Goal: Information Seeking & Learning: Learn about a topic

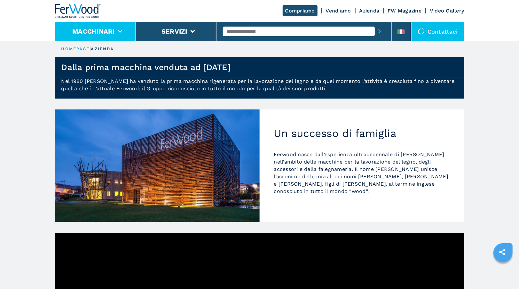
click at [104, 28] on button "Macchinari" at bounding box center [93, 32] width 43 height 8
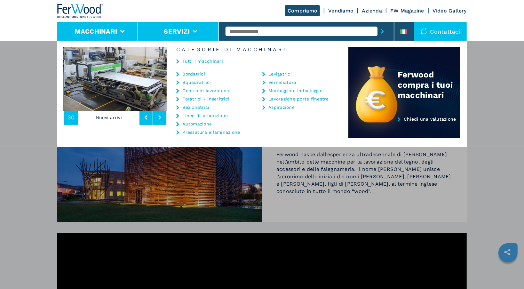
click at [177, 28] on button "Servizi" at bounding box center [177, 32] width 26 height 8
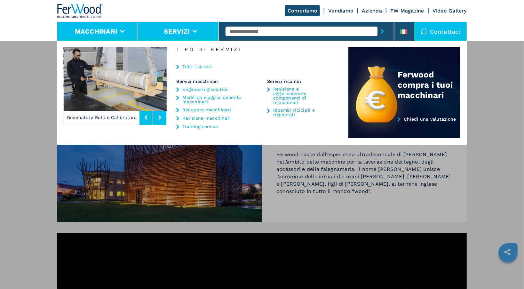
click at [103, 29] on button "Macchinari" at bounding box center [96, 32] width 43 height 8
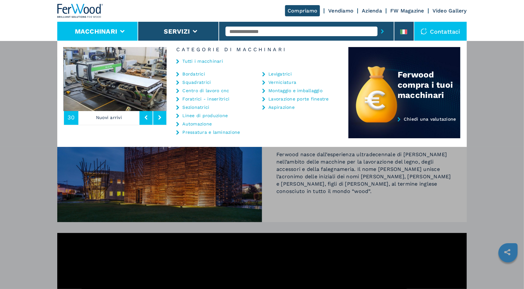
click at [199, 76] on li "Bordatrici" at bounding box center [211, 75] width 70 height 8
click at [198, 75] on link "Bordatrici" at bounding box center [193, 74] width 23 height 4
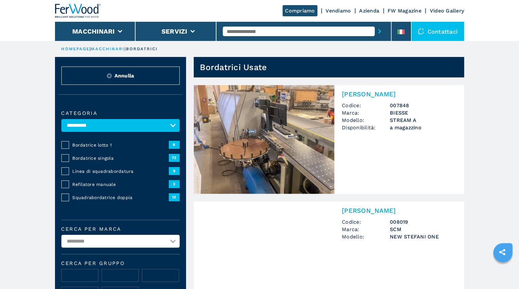
click at [377, 91] on h2 "Bordatrice Singola" at bounding box center [399, 94] width 115 height 8
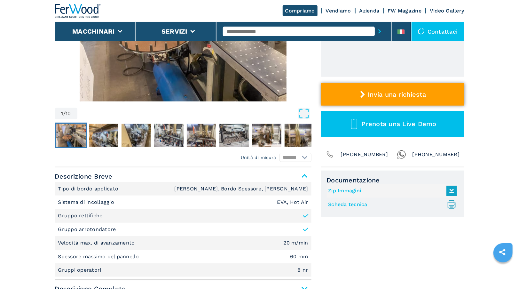
click at [390, 87] on button "Invia una richiesta" at bounding box center [392, 94] width 143 height 22
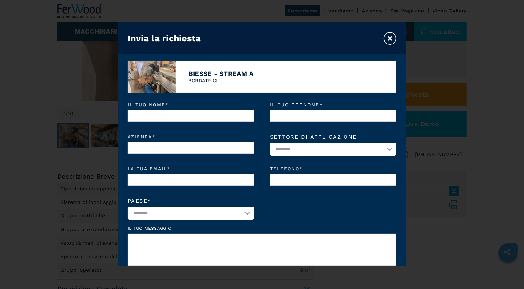
click at [393, 37] on button "×" at bounding box center [390, 38] width 13 height 13
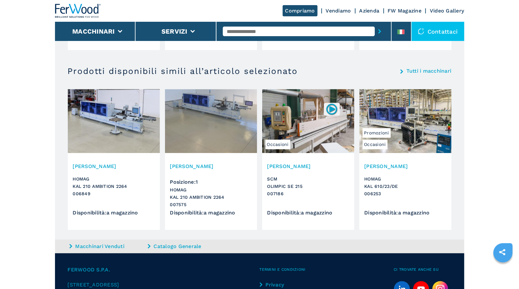
scroll to position [652, 0]
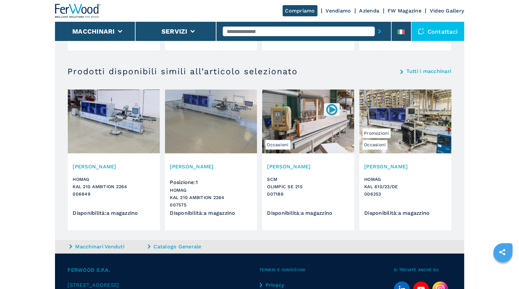
click at [104, 246] on link "Macchinari Venduti" at bounding box center [107, 246] width 77 height 7
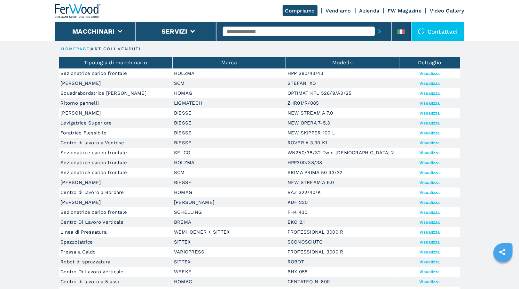
click at [432, 81] on button "Visualizza" at bounding box center [430, 83] width 20 height 5
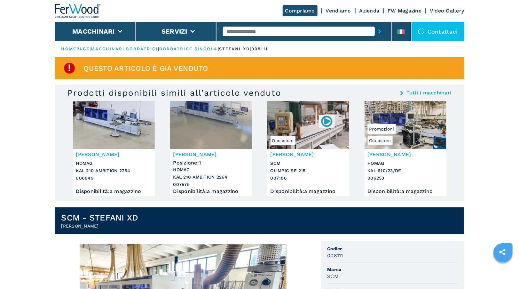
click at [65, 13] on img at bounding box center [78, 11] width 46 height 14
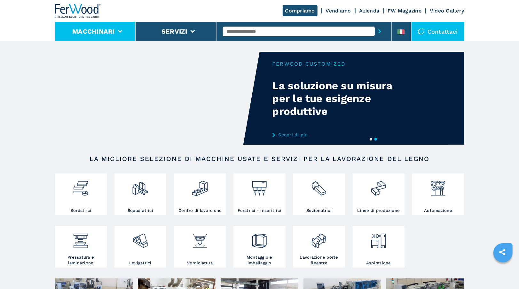
click at [111, 36] on li "Macchinari" at bounding box center [95, 31] width 81 height 19
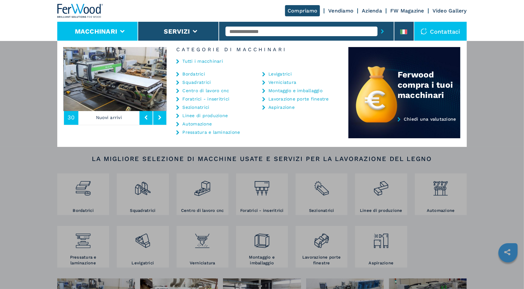
click at [199, 64] on div "Tutti i macchinari" at bounding box center [258, 61] width 182 height 19
click at [199, 61] on link "Tutti i macchinari" at bounding box center [202, 61] width 41 height 4
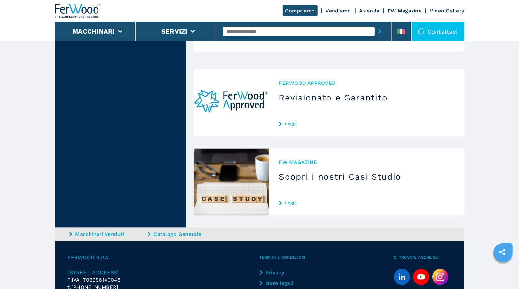
scroll to position [1817, 0]
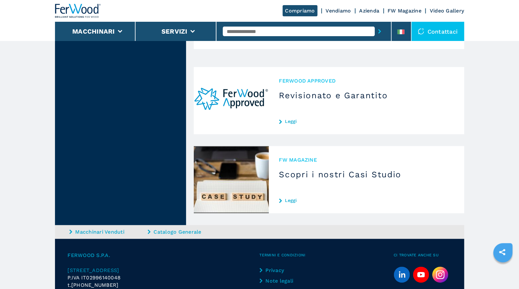
drag, startPoint x: 377, startPoint y: 201, endPoint x: 304, endPoint y: 207, distance: 72.6
click at [304, 207] on li "FW MAGAZINE Scopri i nostri Casi Studio Leggi" at bounding box center [329, 183] width 271 height 75
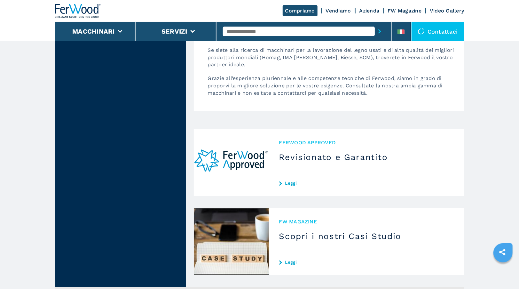
scroll to position [1751, 0]
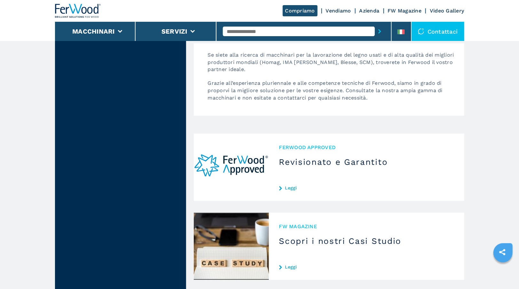
drag, startPoint x: 498, startPoint y: 131, endPoint x: 480, endPoint y: 71, distance: 62.8
click at [86, 8] on img at bounding box center [78, 11] width 46 height 14
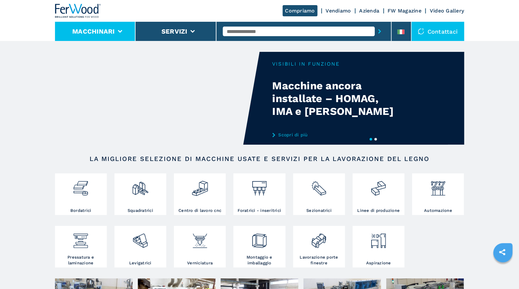
click at [87, 33] on button "Macchinari" at bounding box center [93, 32] width 43 height 8
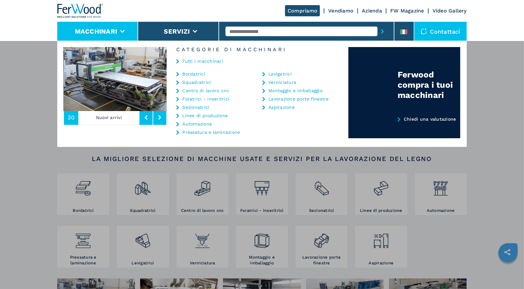
click at [193, 72] on link "Bordatrici" at bounding box center [193, 74] width 23 height 4
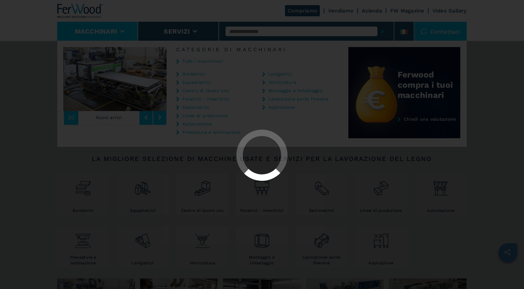
click at [195, 61] on div at bounding box center [262, 144] width 524 height 289
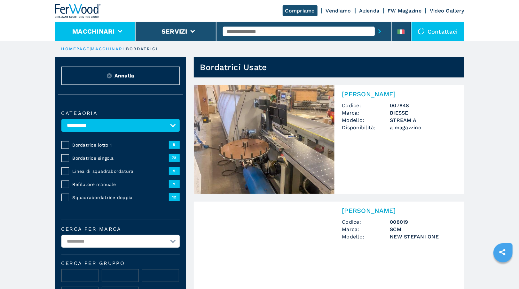
click at [111, 32] on button "Macchinari" at bounding box center [93, 32] width 43 height 8
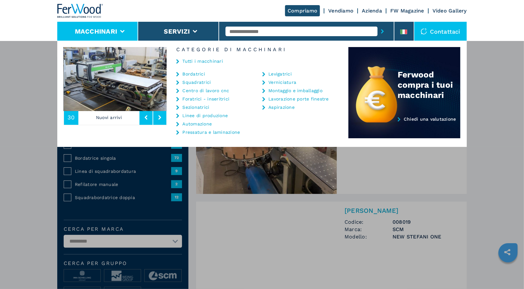
click at [200, 80] on link "Squadratrici" at bounding box center [196, 82] width 28 height 4
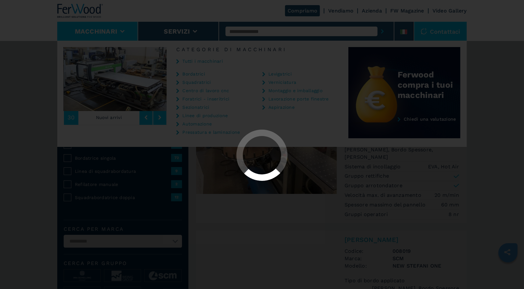
select select "**********"
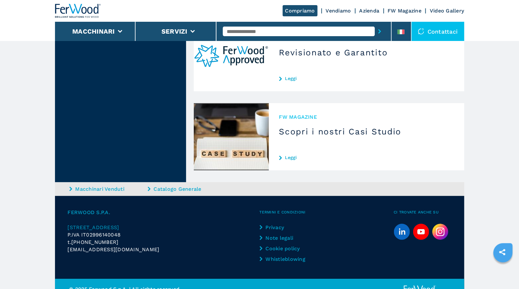
scroll to position [859, 0]
